Goal: Information Seeking & Learning: Learn about a topic

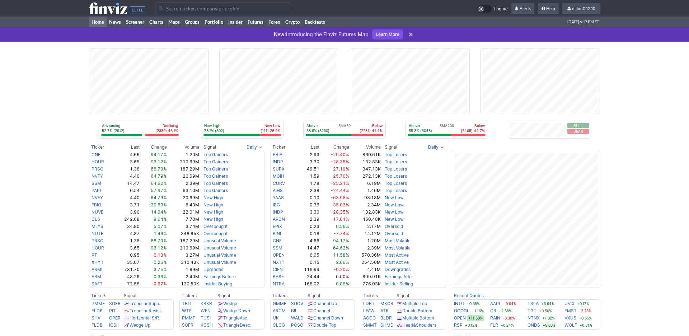
click at [169, 13] on input "Search" at bounding box center [223, 8] width 136 height 11
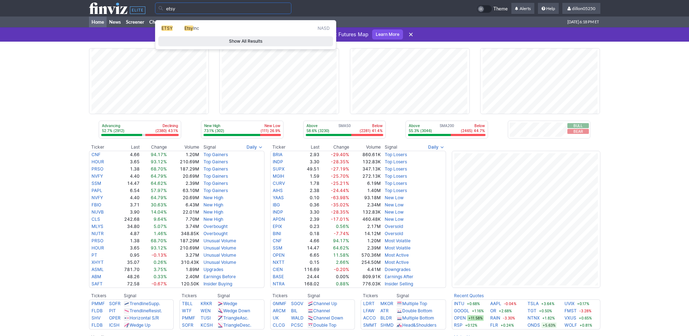
click at [165, 31] on span "ETSY" at bounding box center [166, 27] width 11 height 5
type input "ETSY"
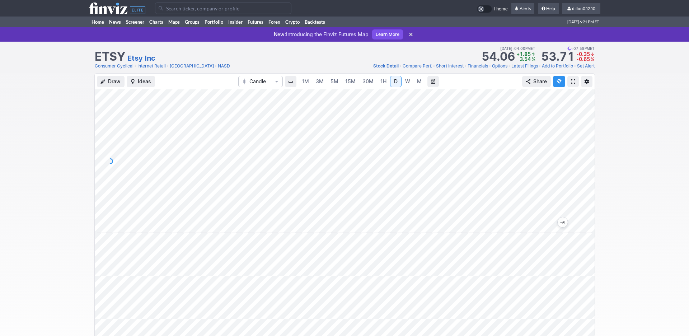
click at [571, 84] on span at bounding box center [573, 82] width 4 height 6
click at [98, 27] on link "Home" at bounding box center [98, 21] width 18 height 11
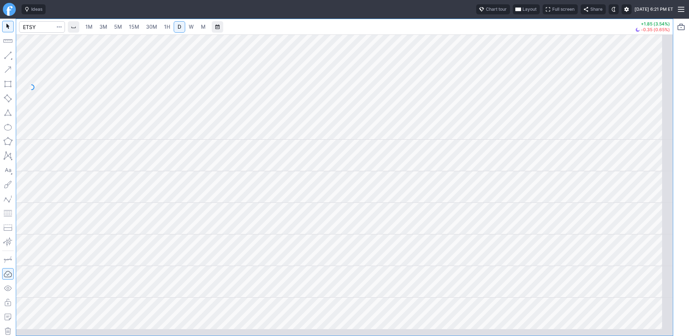
click at [522, 13] on span "Layout" at bounding box center [529, 9] width 14 height 7
click at [466, 32] on button "Layout" at bounding box center [461, 28] width 10 height 10
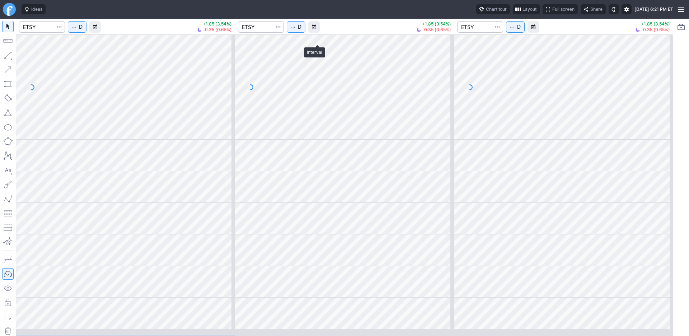
click at [305, 33] on button "D" at bounding box center [296, 26] width 19 height 11
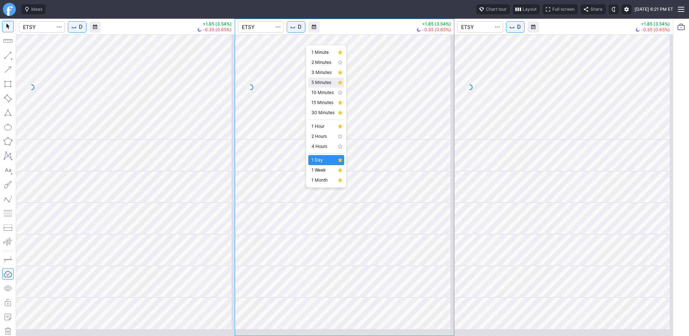
click at [321, 86] on span "5 Minutes" at bounding box center [322, 82] width 23 height 7
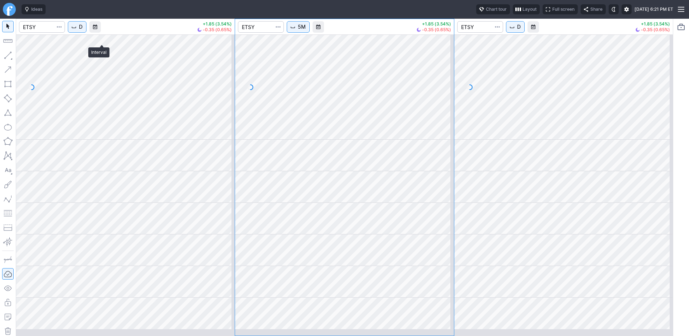
click at [82, 30] on span "D" at bounding box center [81, 26] width 4 height 7
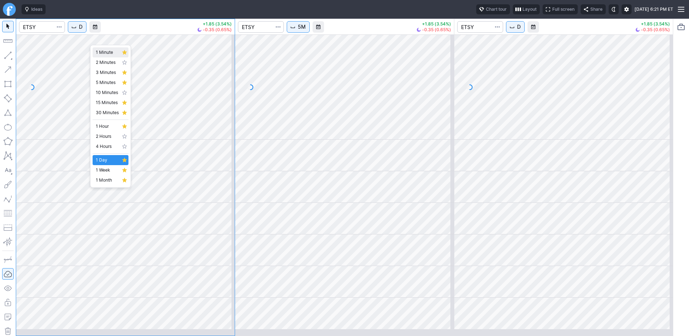
click at [115, 56] on span "1 Minute" at bounding box center [107, 52] width 23 height 7
